Goal: Task Accomplishment & Management: Manage account settings

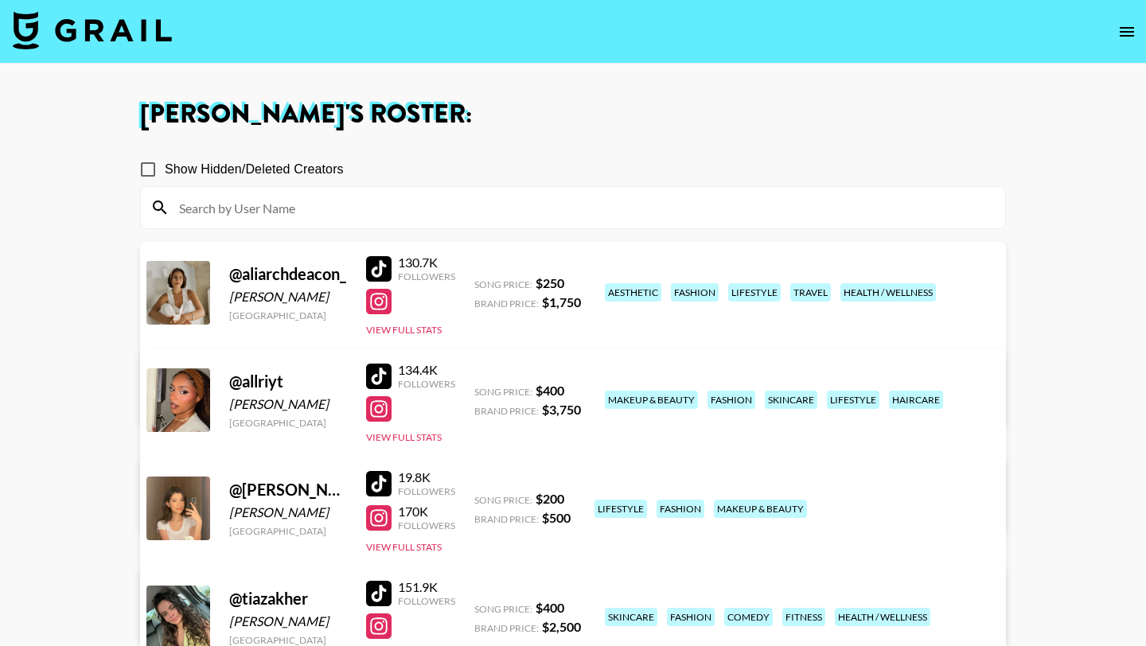
scroll to position [337, 0]
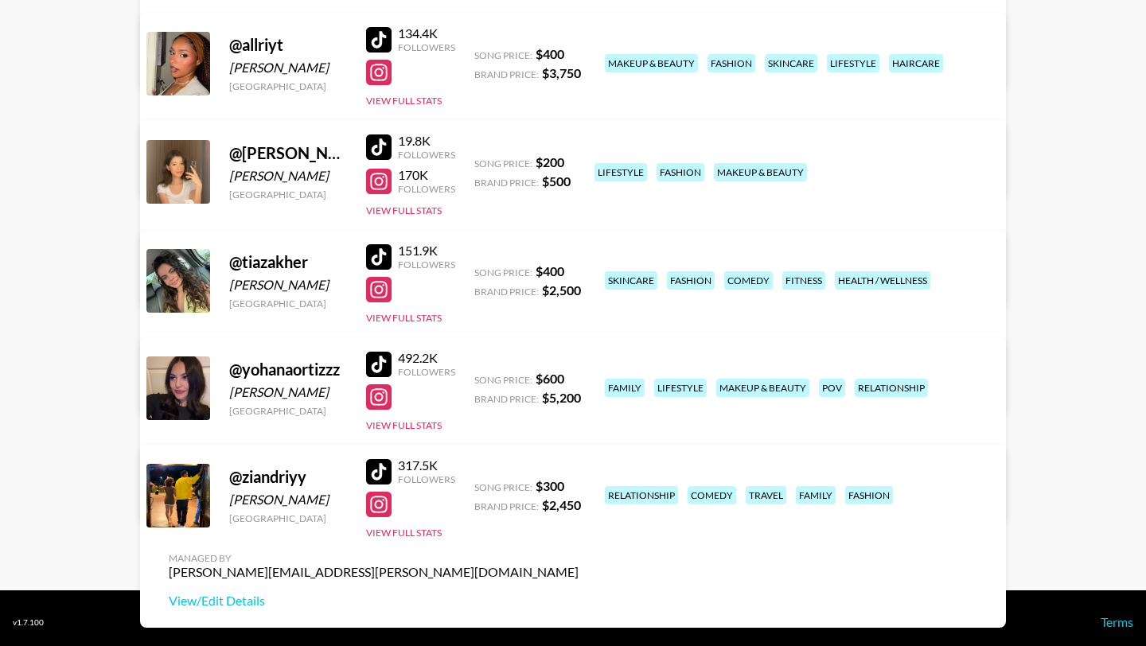
click at [379, 46] on div at bounding box center [378, 39] width 25 height 25
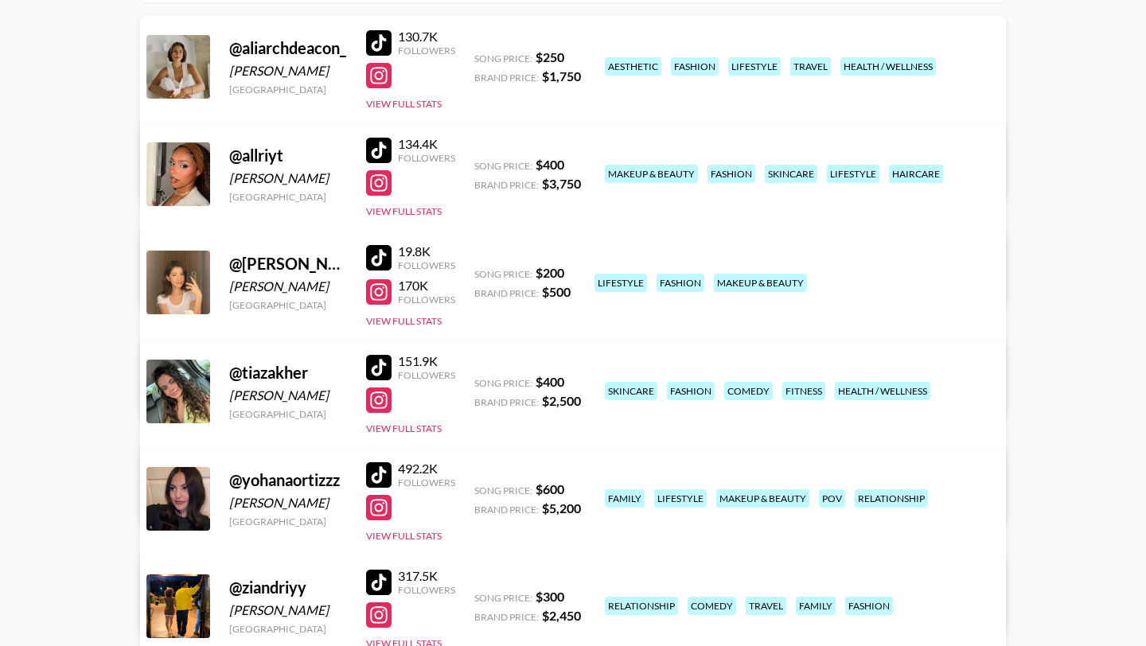
scroll to position [224, 0]
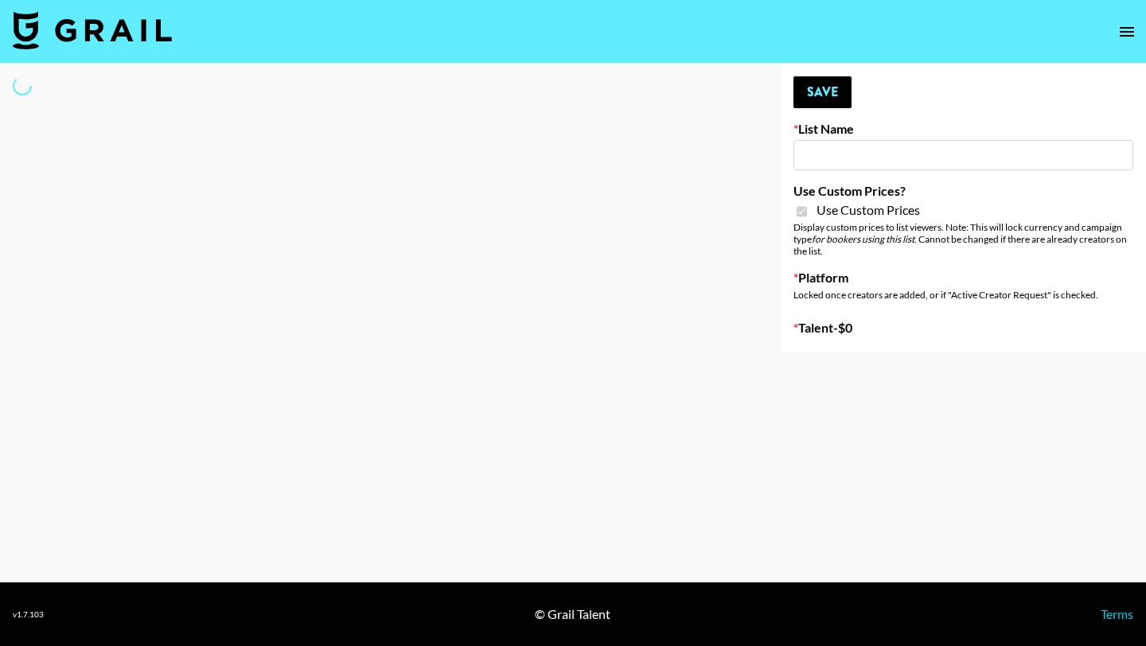
type input "Amaxy Beauty"
checkbox input "true"
select select "Brand"
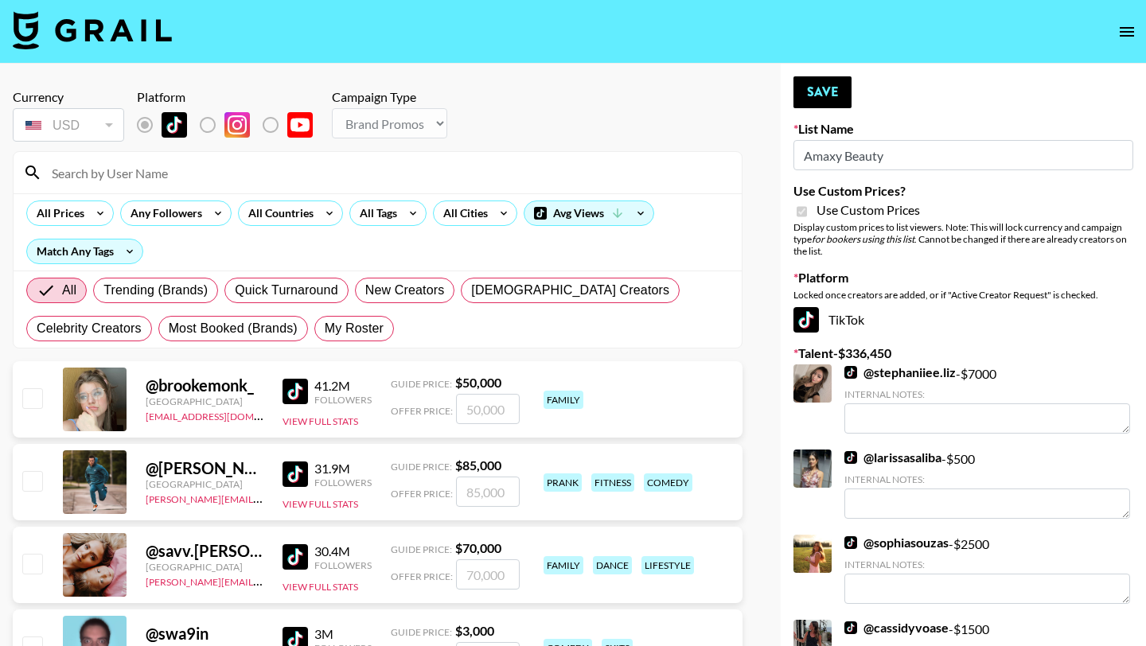
click at [177, 179] on input at bounding box center [387, 172] width 690 height 25
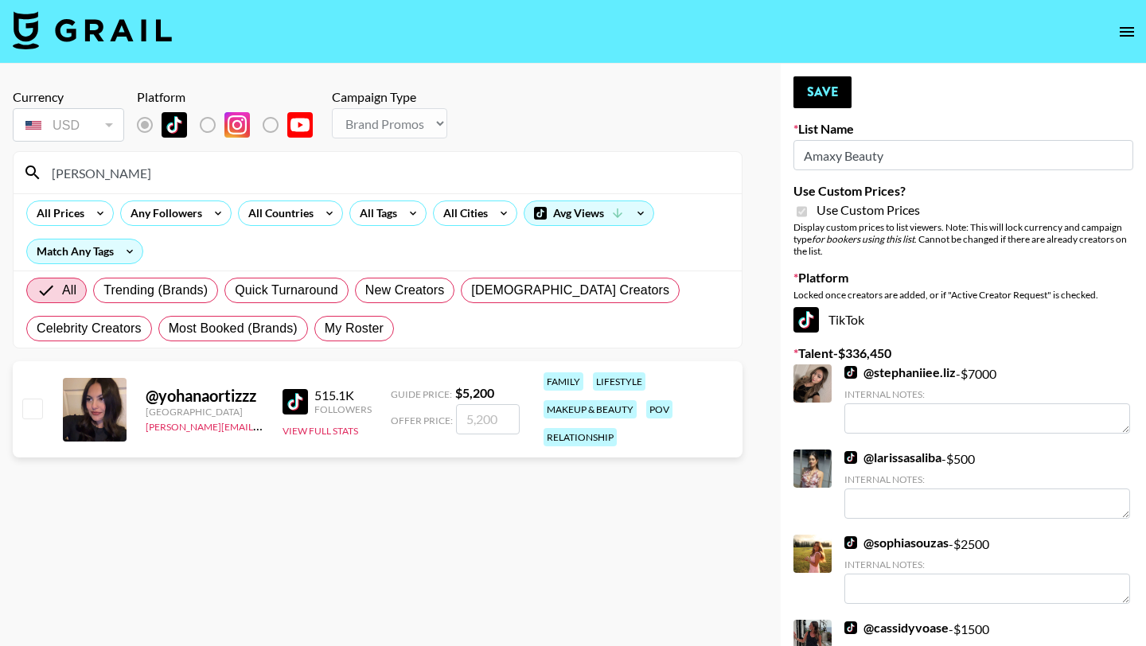
type input "[PERSON_NAME]"
click at [20, 411] on div at bounding box center [31, 409] width 25 height 27
click at [34, 407] on input "checkbox" at bounding box center [31, 408] width 19 height 19
checkbox input "true"
type input "5200"
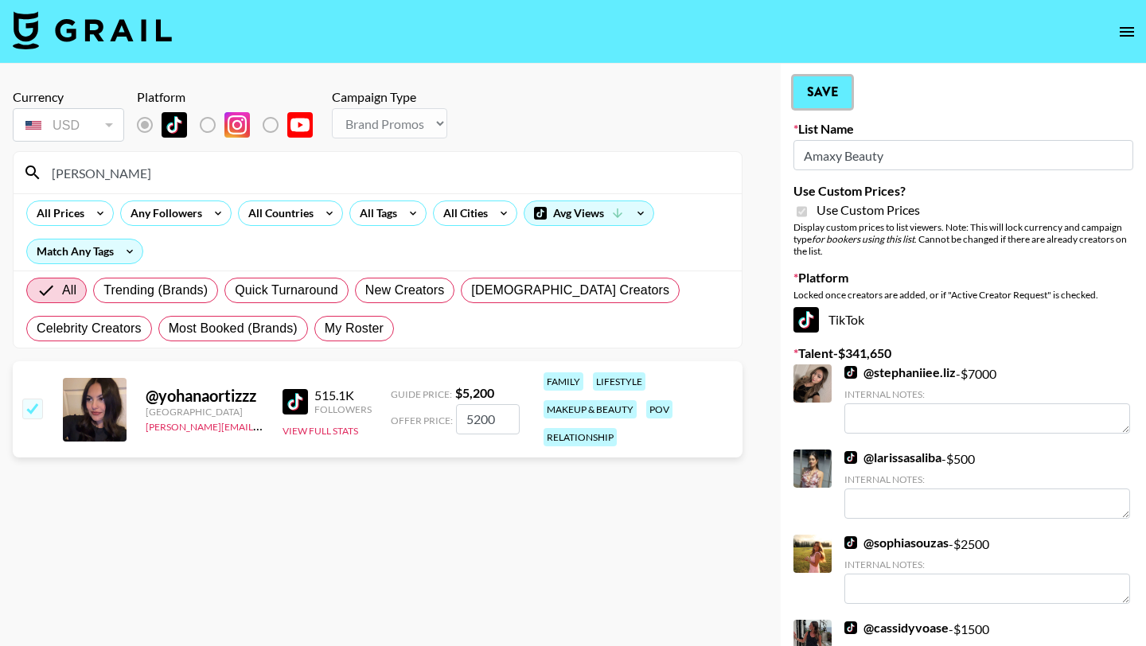
click at [821, 100] on button "Save" at bounding box center [822, 92] width 58 height 32
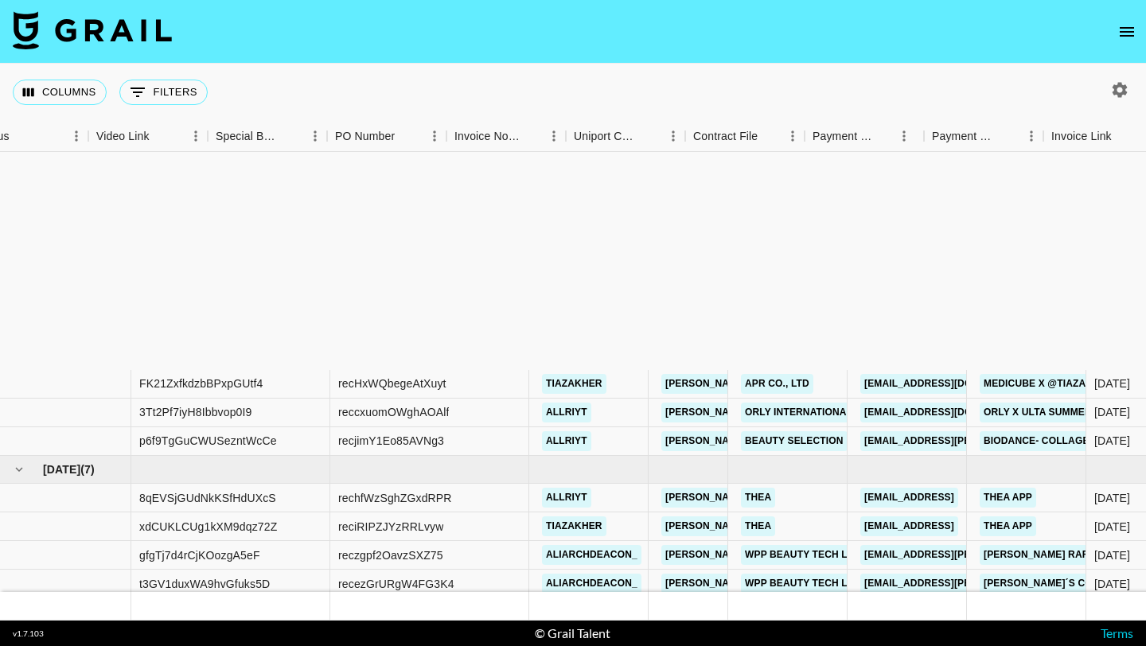
scroll to position [287, 1615]
